Goal: Task Accomplishment & Management: Complete application form

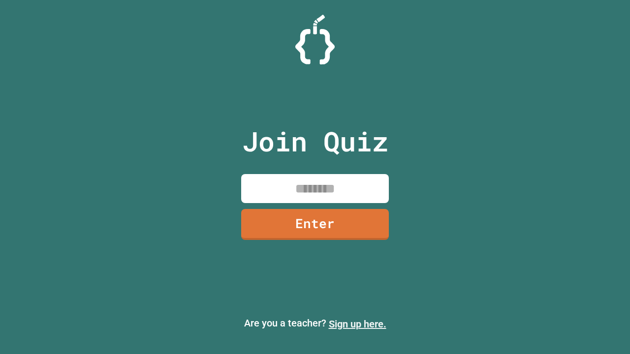
click at [357, 324] on link "Sign up here." at bounding box center [358, 324] width 58 height 12
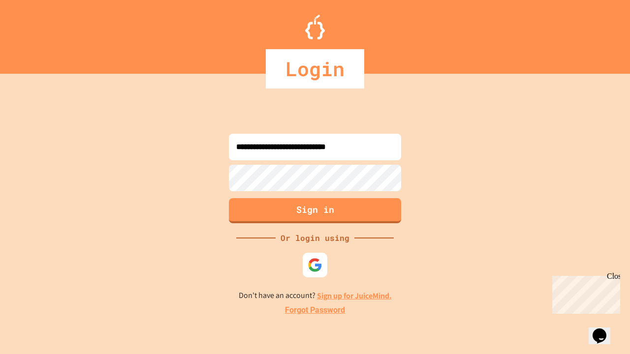
type input "**********"
